Goal: Transaction & Acquisition: Purchase product/service

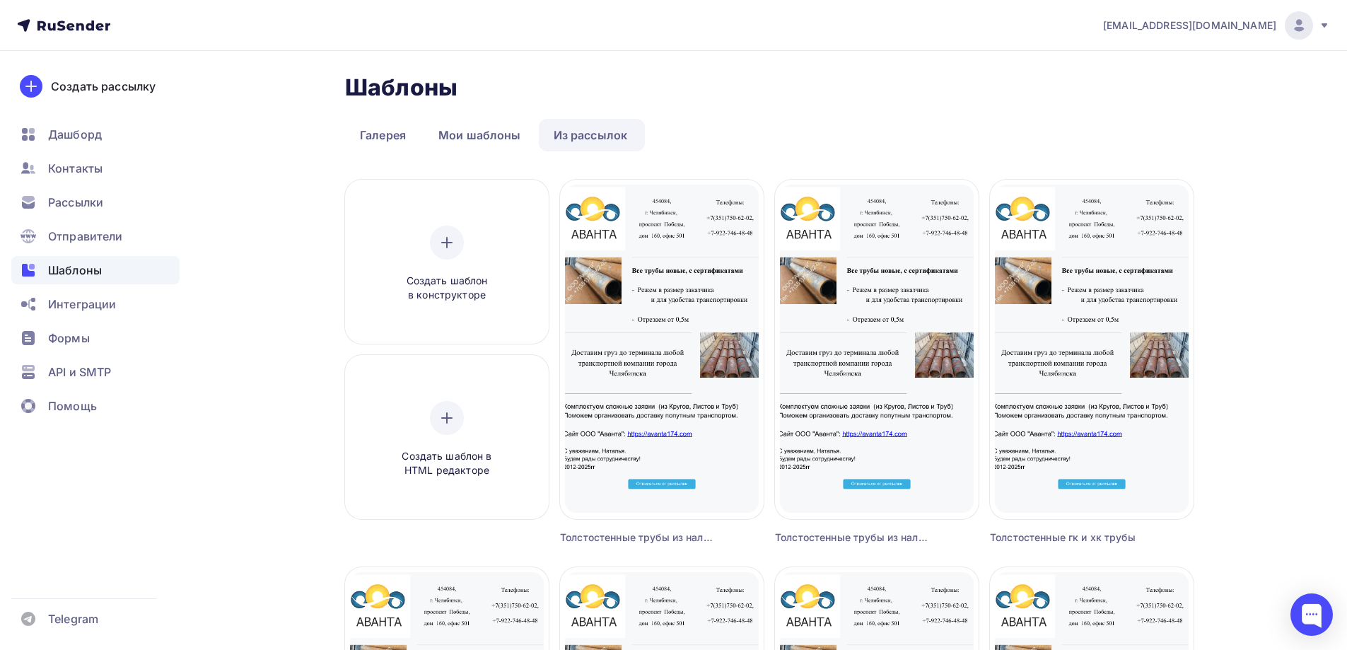
click at [1313, 25] on div "[EMAIL_ADDRESS][DOMAIN_NAME]" at bounding box center [1216, 25] width 227 height 28
click at [1156, 86] on span "[DEMOGRAPHIC_DATA]" at bounding box center [1182, 90] width 129 height 17
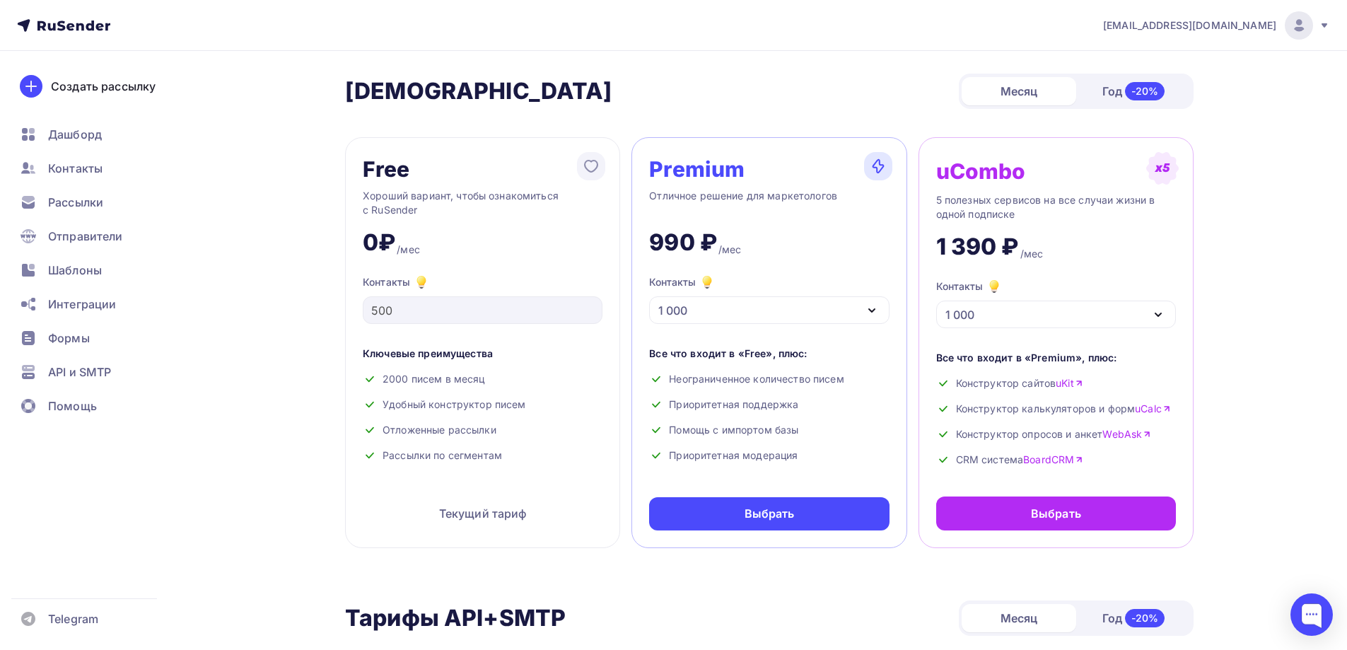
click at [738, 310] on div "1 000" at bounding box center [769, 310] width 240 height 28
click at [868, 307] on icon "button" at bounding box center [871, 310] width 17 height 17
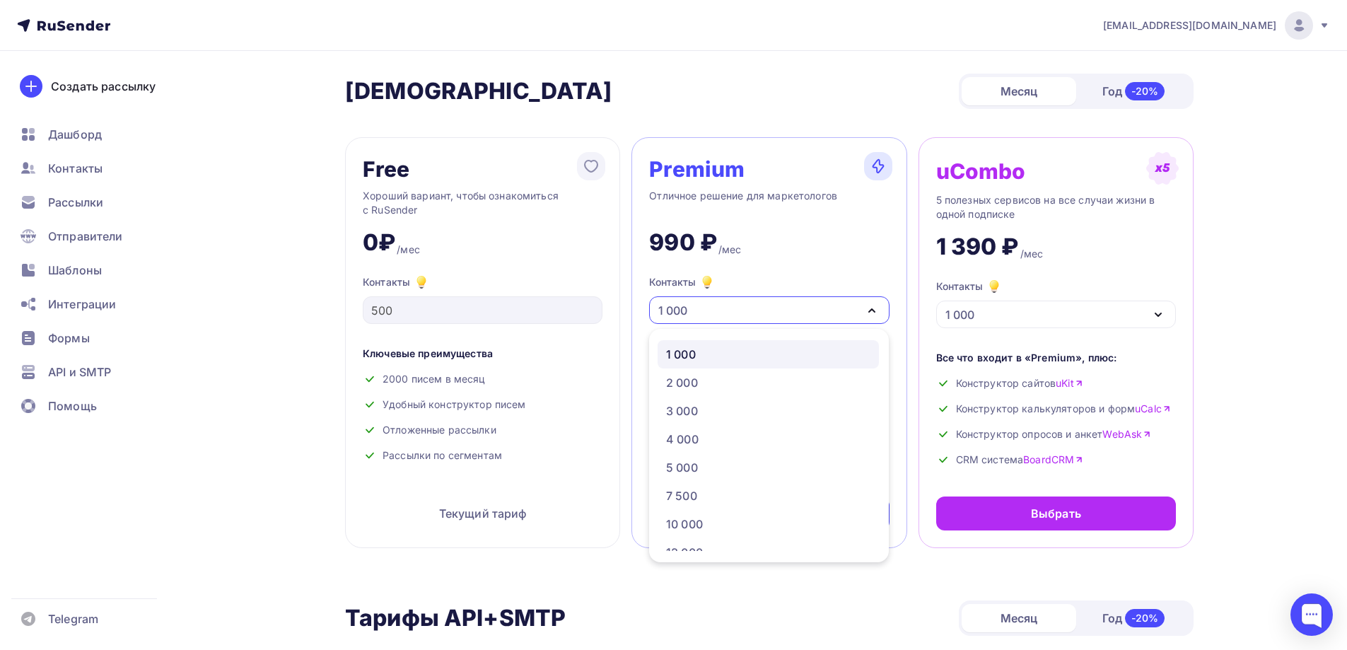
click at [868, 307] on icon "button" at bounding box center [871, 310] width 17 height 17
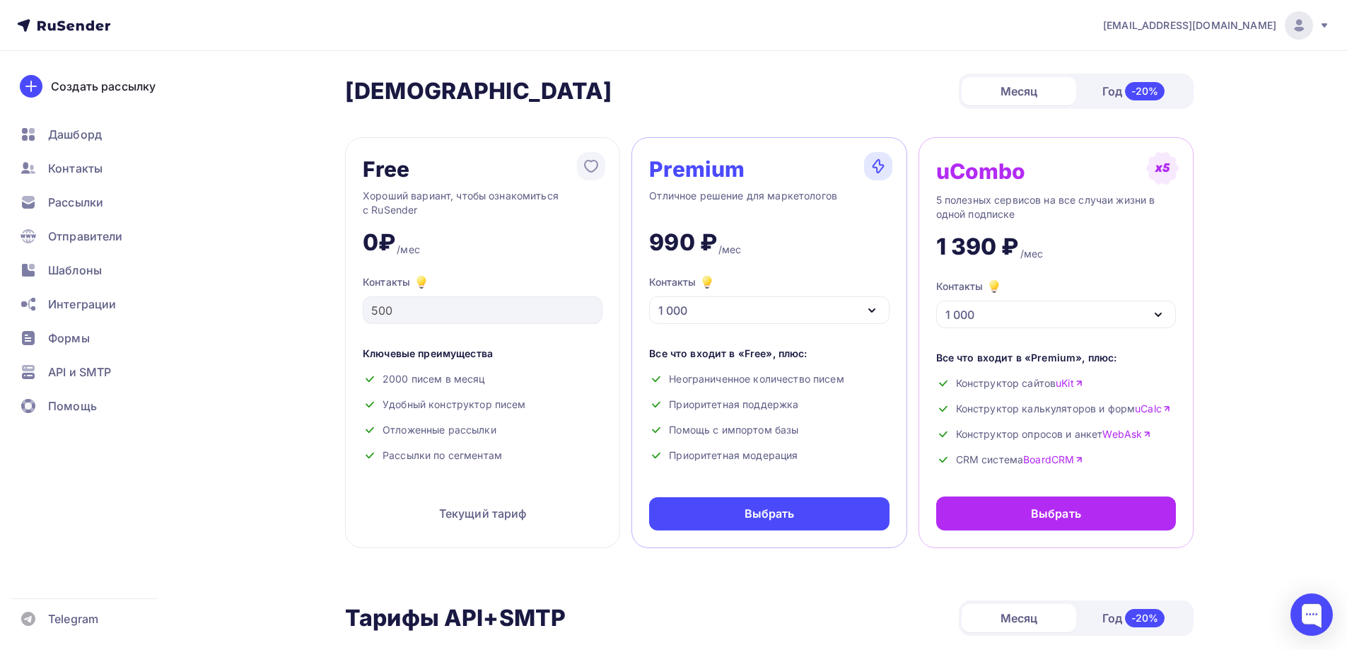
click at [862, 305] on div "1 000" at bounding box center [769, 310] width 240 height 28
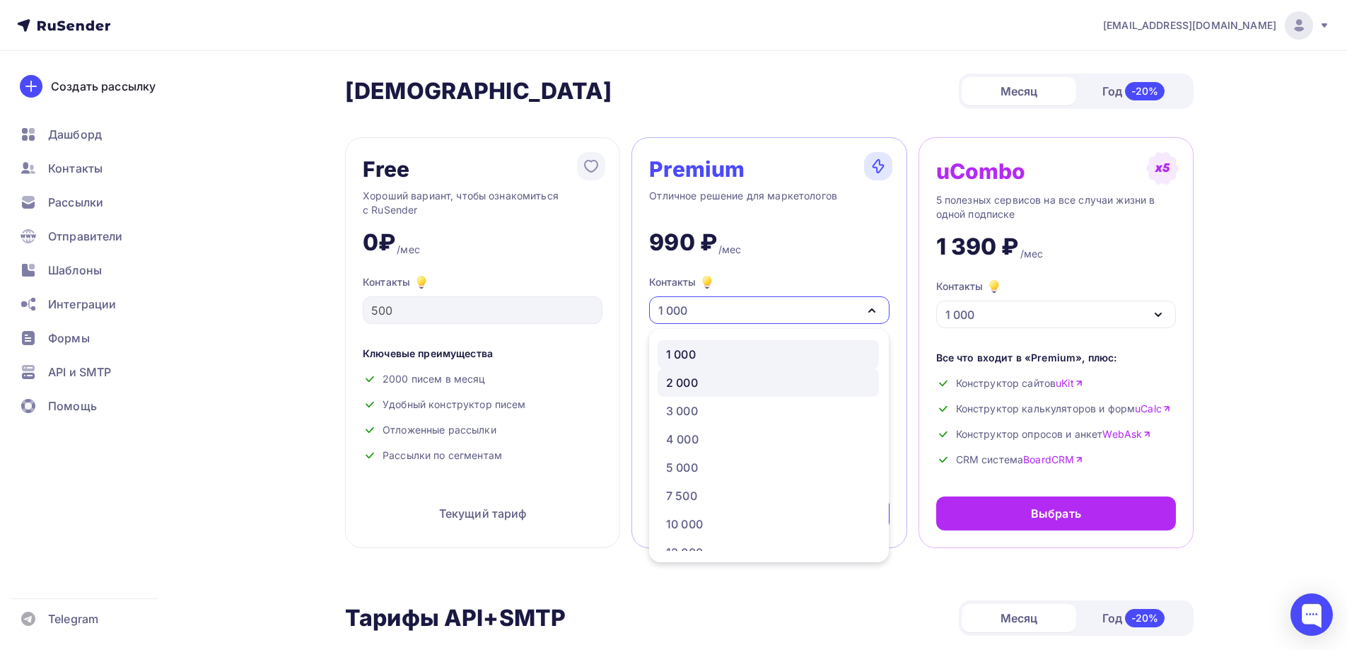
click at [720, 380] on div "2 000" at bounding box center [768, 382] width 204 height 17
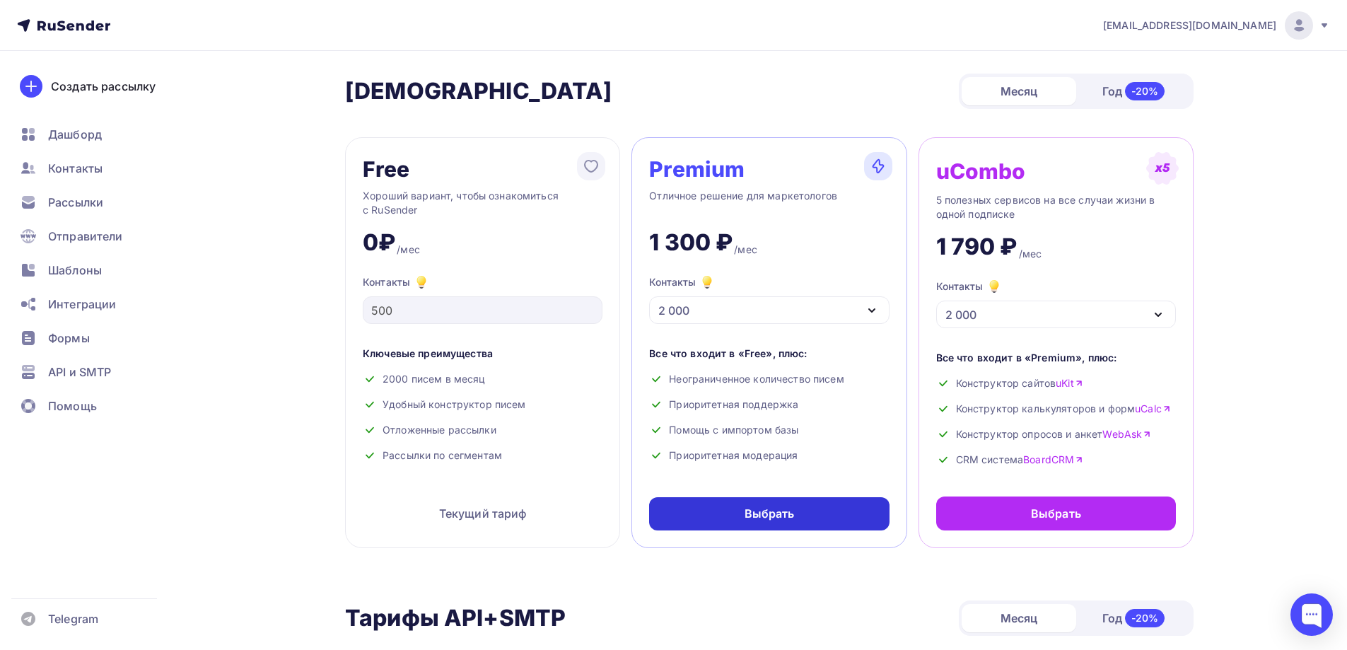
click at [790, 516] on div "Выбрать" at bounding box center [769, 513] width 50 height 16
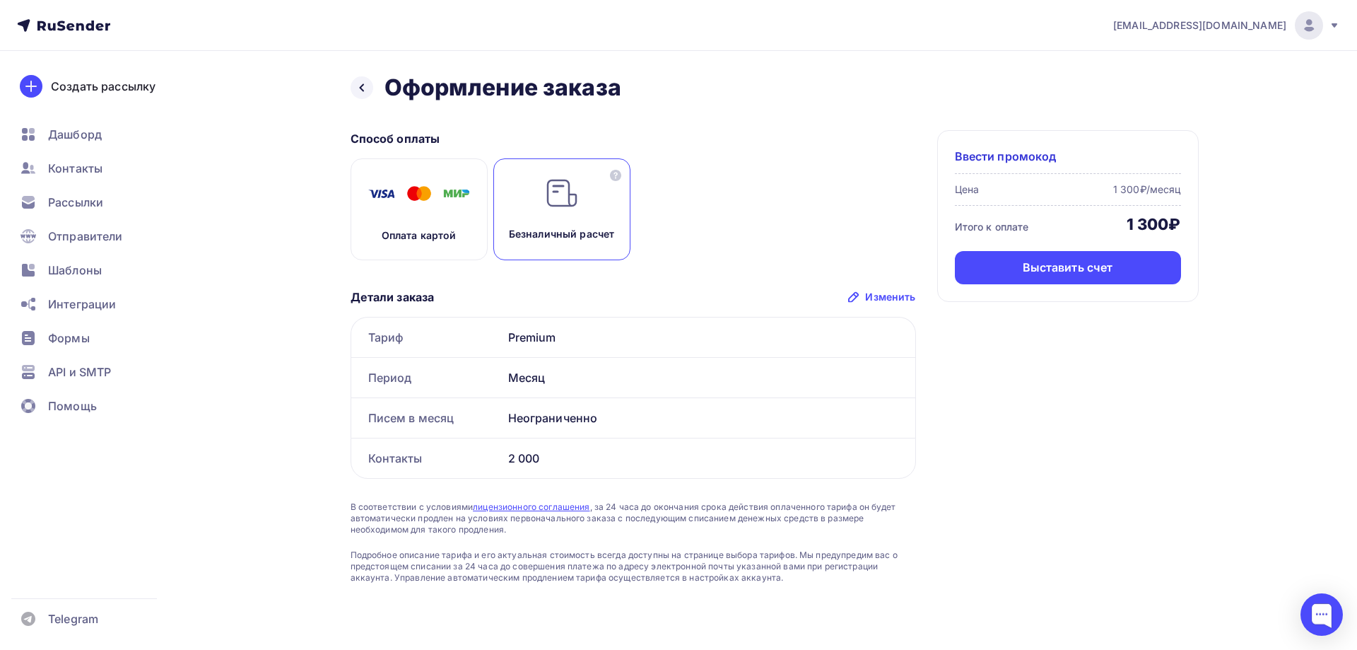
click at [572, 191] on img at bounding box center [562, 193] width 34 height 34
click at [1064, 270] on div "Выставить счет" at bounding box center [1068, 267] width 90 height 16
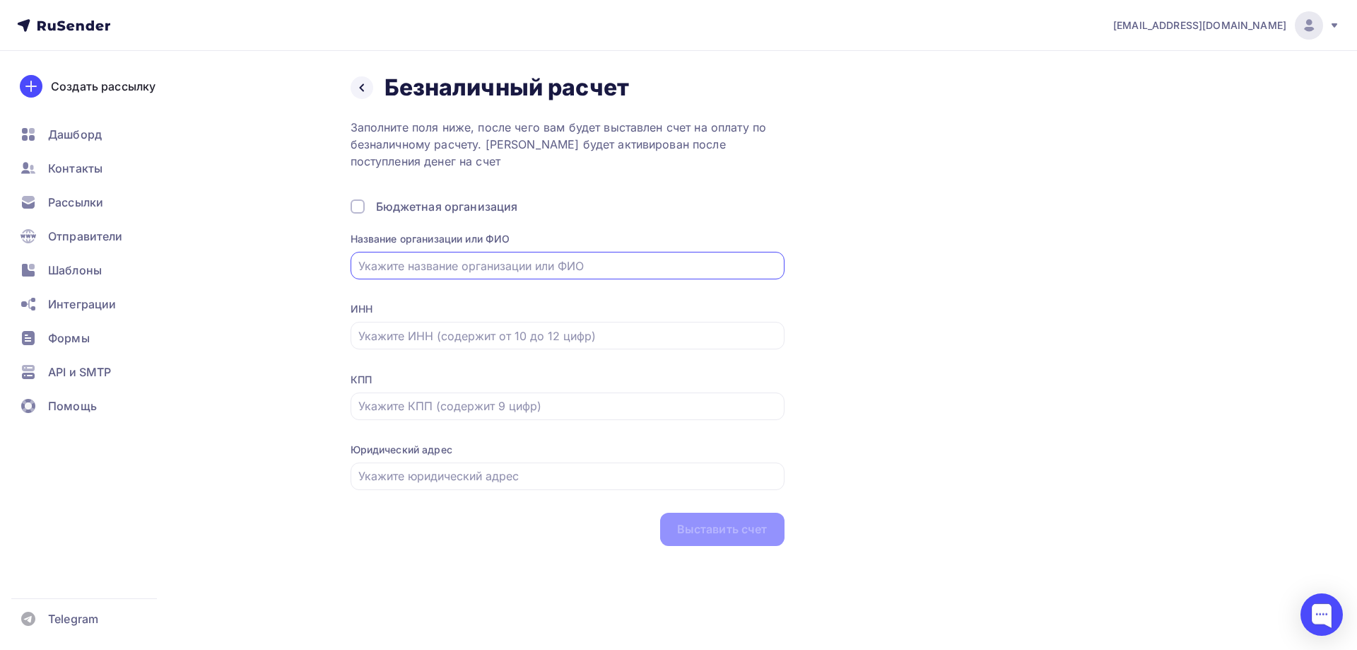
click at [446, 271] on input "text" at bounding box center [567, 265] width 418 height 17
click at [714, 219] on div "Заполните поля ниже, после чего вам будет выставлен счет на оплату по безналичн…" at bounding box center [568, 332] width 434 height 427
click at [446, 332] on input "text" at bounding box center [567, 335] width 418 height 17
type input "7451346741"
click at [472, 410] on input "text" at bounding box center [567, 405] width 418 height 17
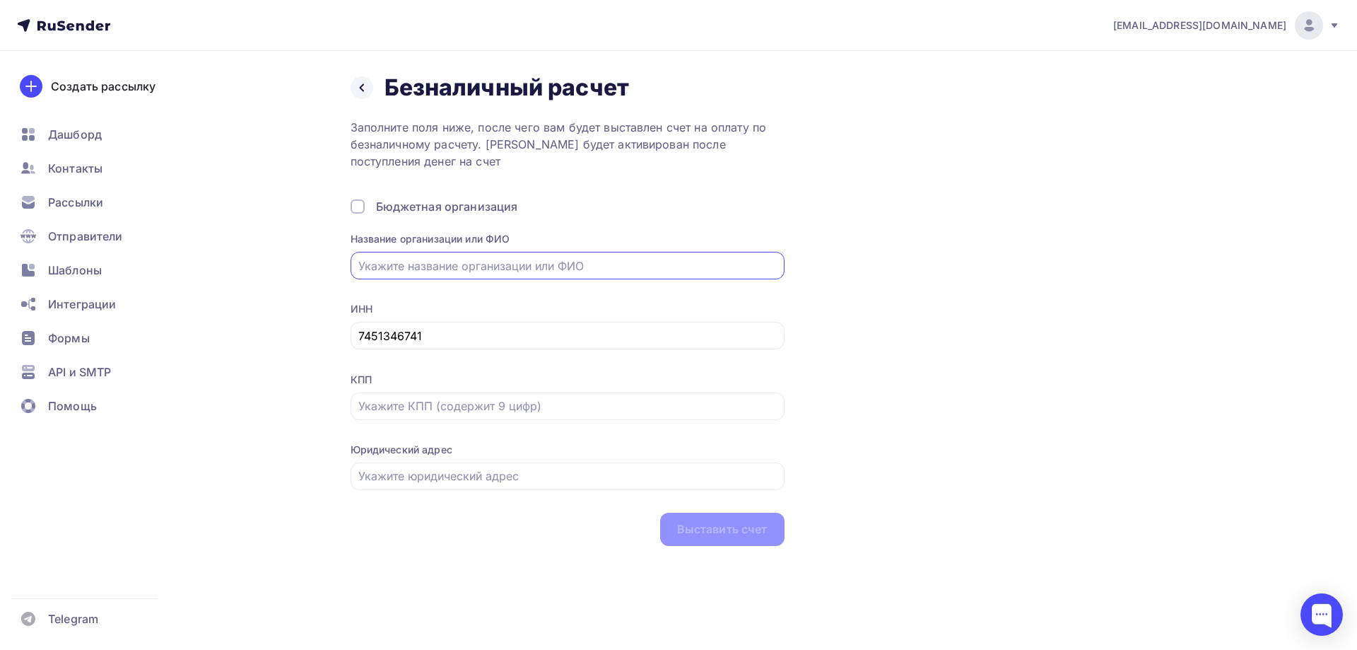
click at [512, 268] on input "text" at bounding box center [567, 265] width 418 height 17
type input "ООО "Аванта""
click at [420, 405] on input "text" at bounding box center [567, 405] width 418 height 17
type input "744701001"
click at [390, 481] on input "text" at bounding box center [567, 475] width 418 height 17
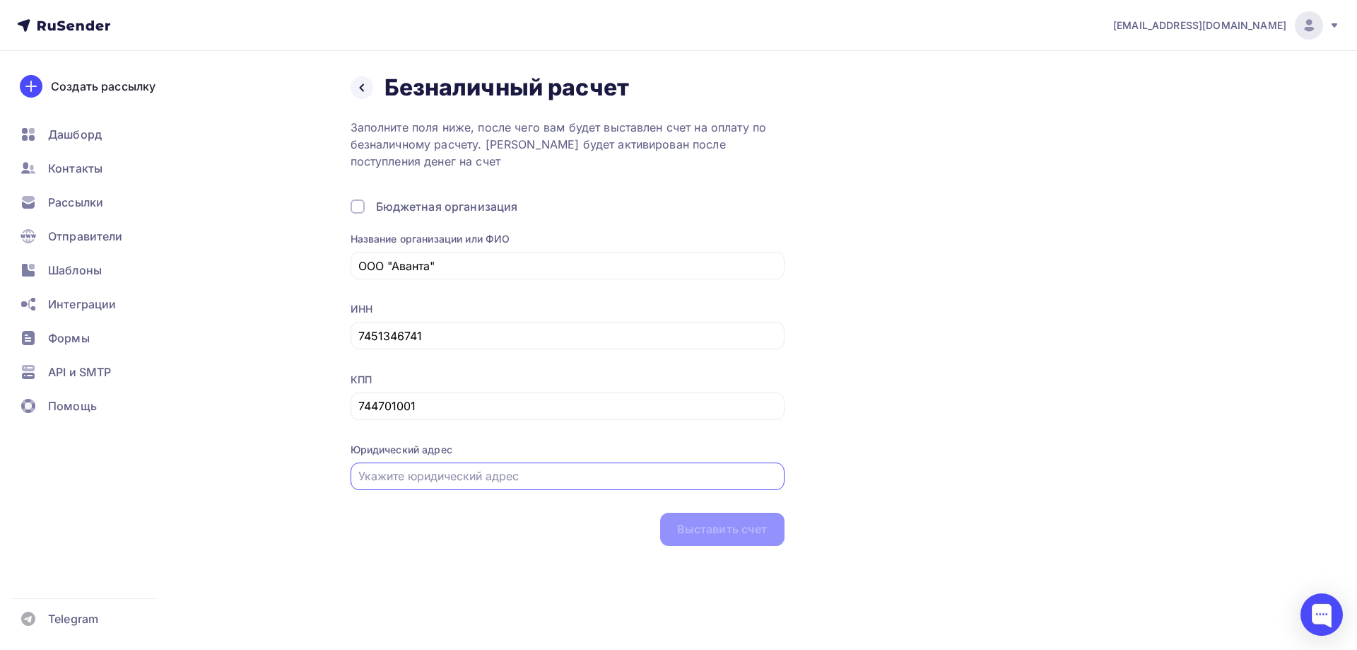
type input "[STREET_ADDRESS]"
click at [902, 449] on div "Назад Безналичный расчет Безналичный расчет Заполните поля ниже, после чего вам…" at bounding box center [775, 310] width 848 height 472
click at [741, 529] on div "Выставить счет" at bounding box center [722, 529] width 90 height 16
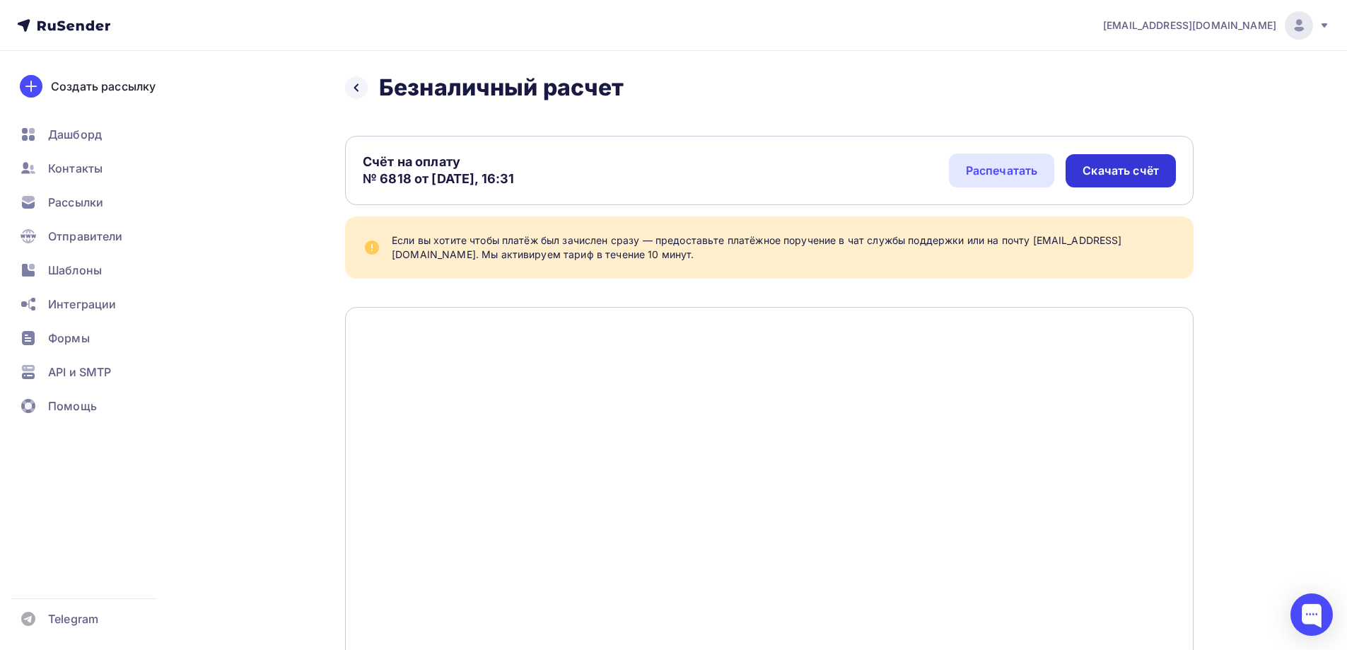
click at [1114, 167] on div "Скачать счёт" at bounding box center [1120, 171] width 76 height 16
click at [77, 161] on span "Контакты" at bounding box center [75, 168] width 54 height 17
